Goal: Task Accomplishment & Management: Use online tool/utility

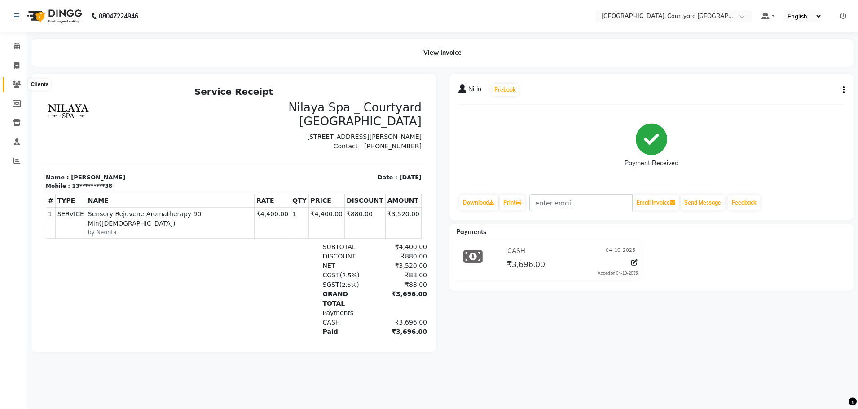
click at [22, 82] on span at bounding box center [17, 84] width 16 height 10
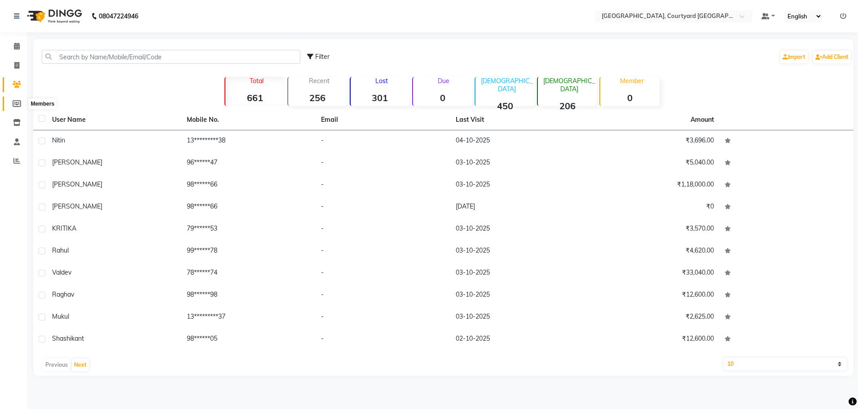
click at [13, 104] on icon at bounding box center [17, 103] width 9 height 7
select select
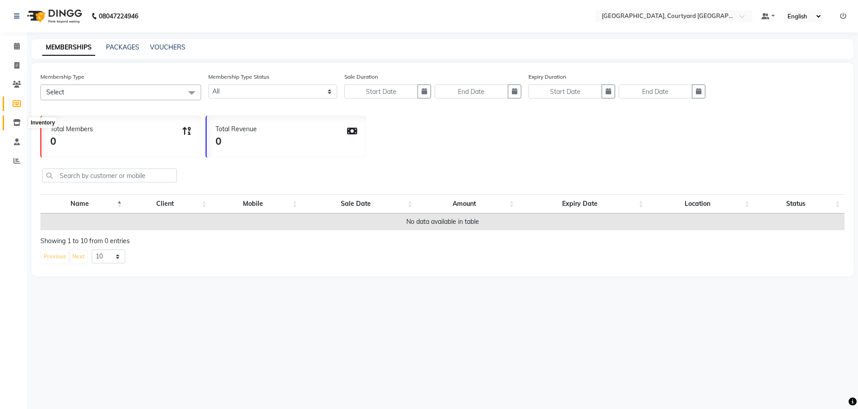
click at [16, 120] on icon at bounding box center [17, 122] width 8 height 7
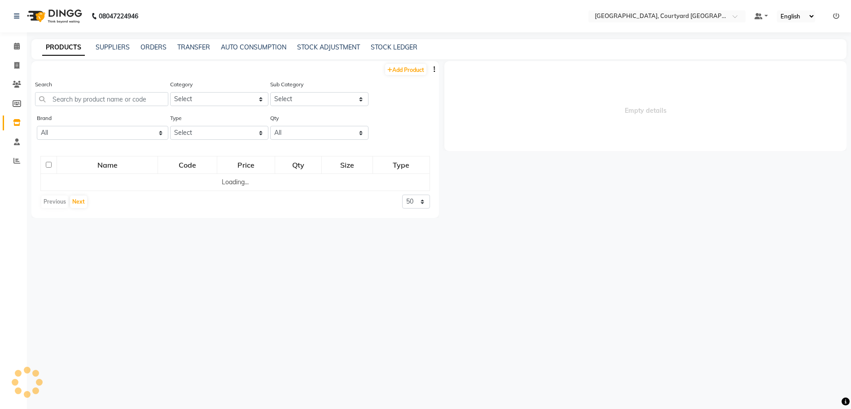
select select
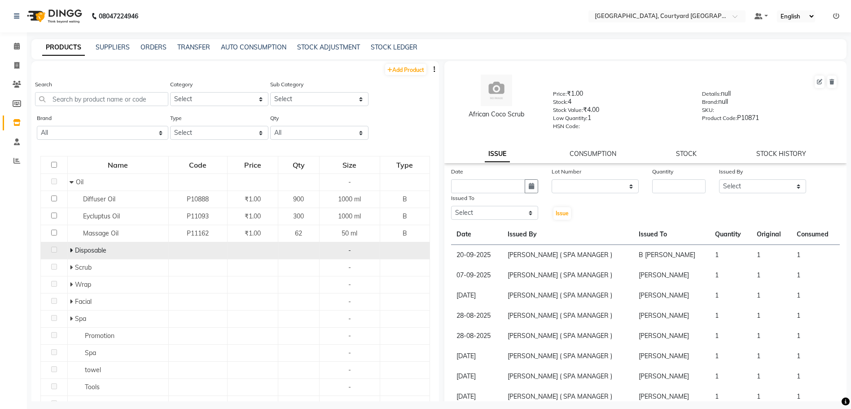
click at [70, 249] on icon at bounding box center [71, 250] width 3 height 6
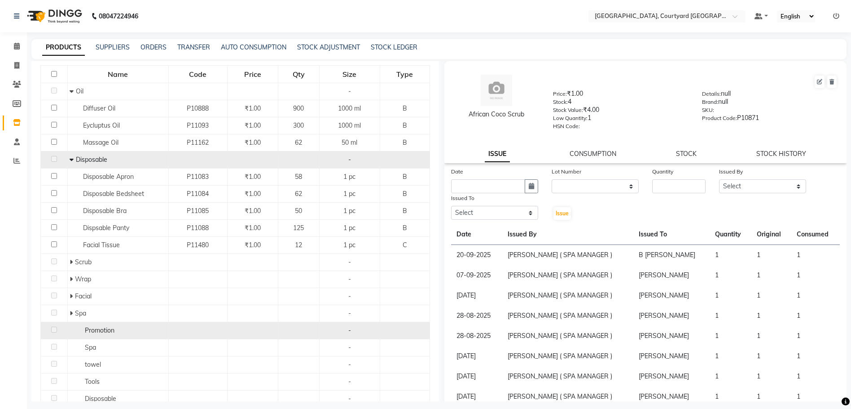
scroll to position [135, 0]
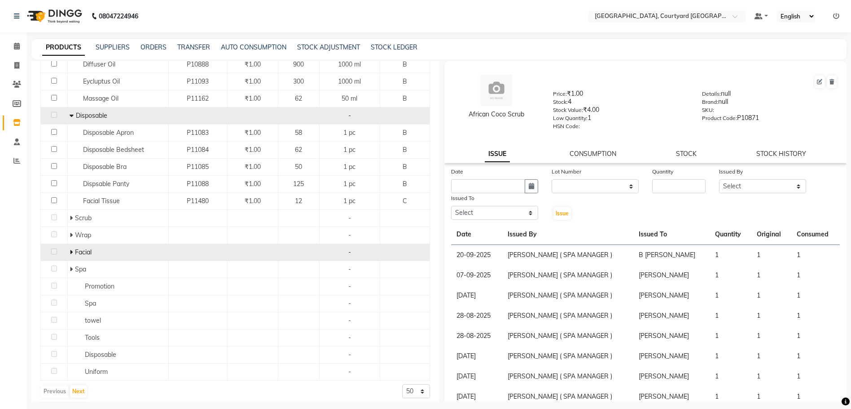
click at [70, 251] on icon at bounding box center [71, 252] width 3 height 6
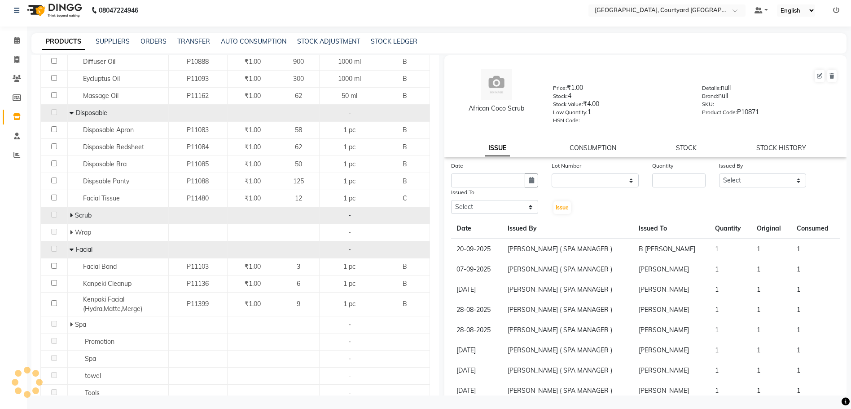
scroll to position [199, 0]
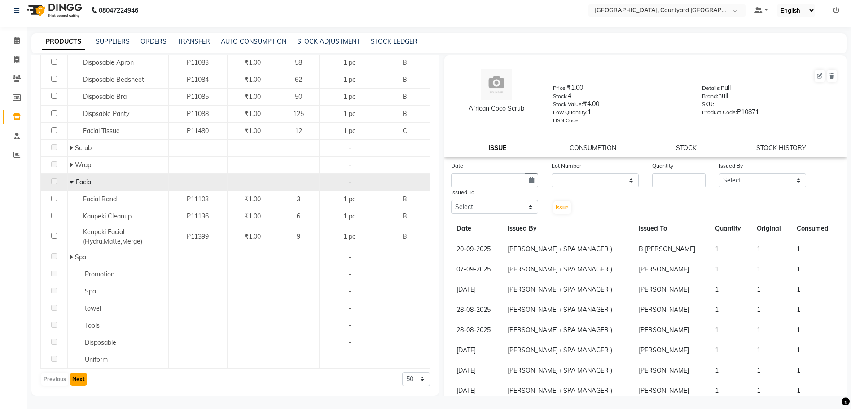
click at [77, 381] on button "Next" at bounding box center [78, 379] width 17 height 13
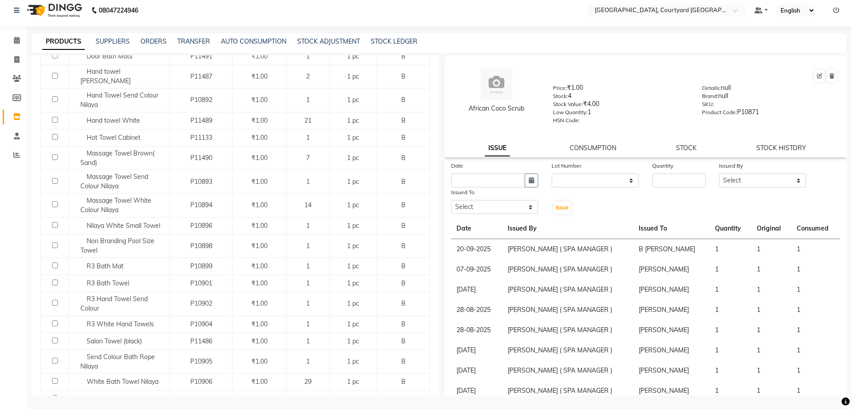
scroll to position [539, 0]
select select
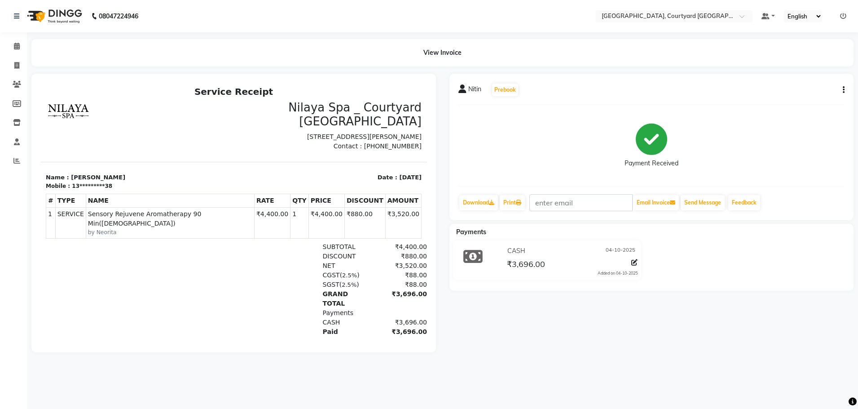
select select "service"
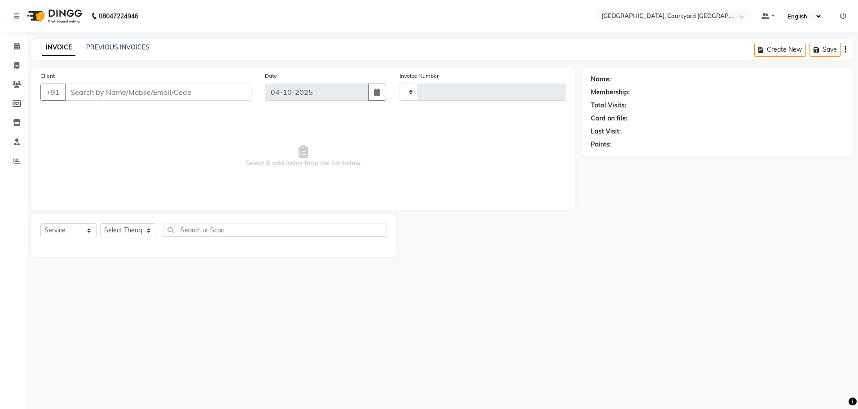
type input "0661"
select select "7754"
select select "membership"
type input "13*********38"
select select "70581"
